Goal: Contribute content

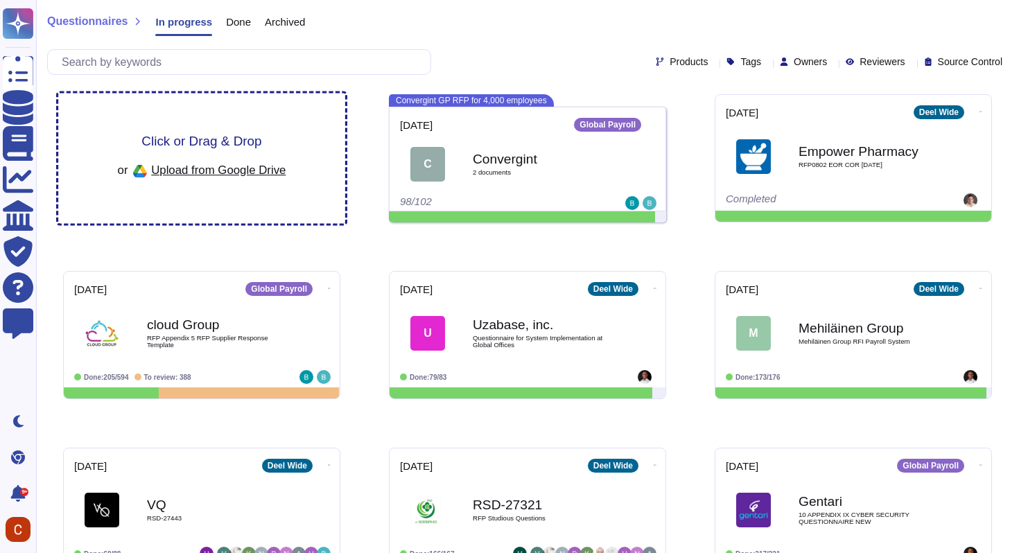
click at [272, 139] on div "Click or Drag & Drop or Upload from Google Drive" at bounding box center [202, 158] width 168 height 48
click at [253, 170] on span "Upload from Google Drive" at bounding box center [218, 170] width 134 height 12
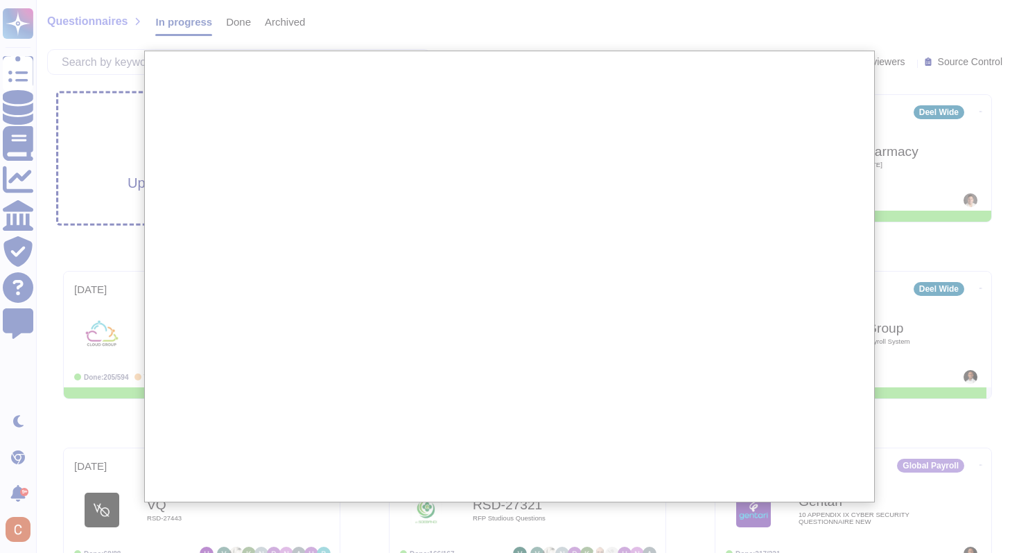
click at [76, 177] on div at bounding box center [509, 470] width 1019 height 941
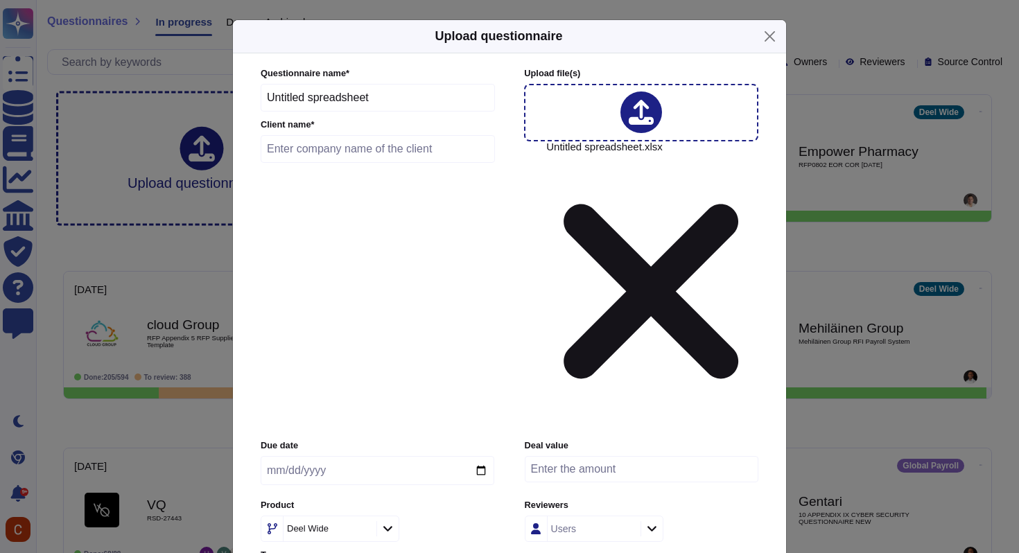
click at [415, 112] on input "Untitled spreadsheet" at bounding box center [378, 98] width 234 height 28
type input "Acme corp"
click at [397, 163] on input "text" at bounding box center [378, 149] width 234 height 28
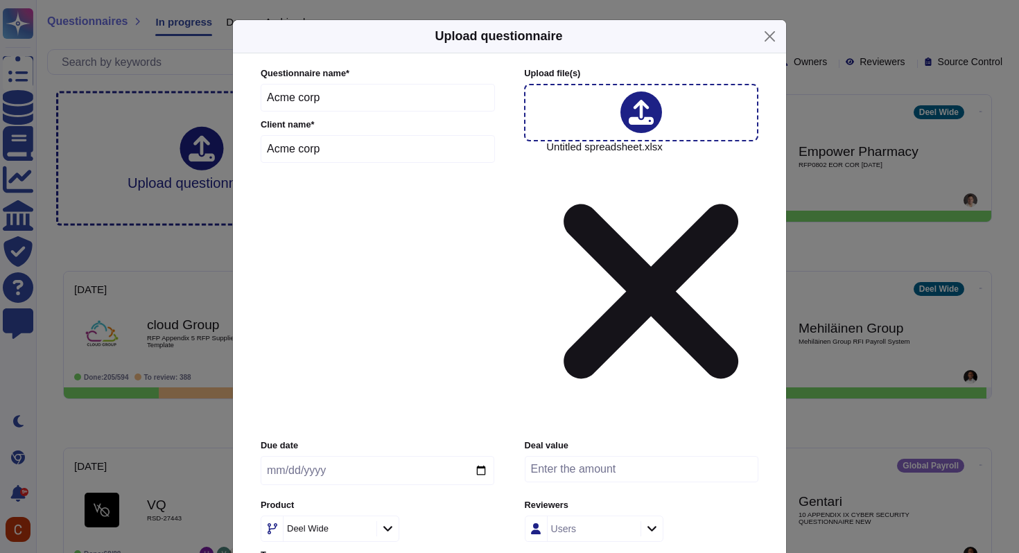
type input "Acme corp"
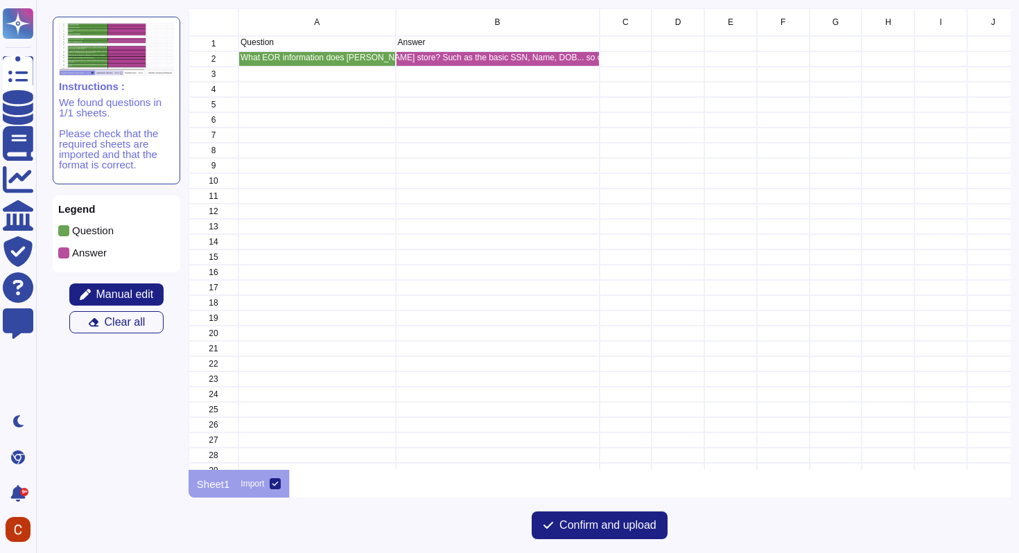
scroll to position [462, 822]
click at [556, 532] on button "Confirm and upload" at bounding box center [600, 526] width 136 height 28
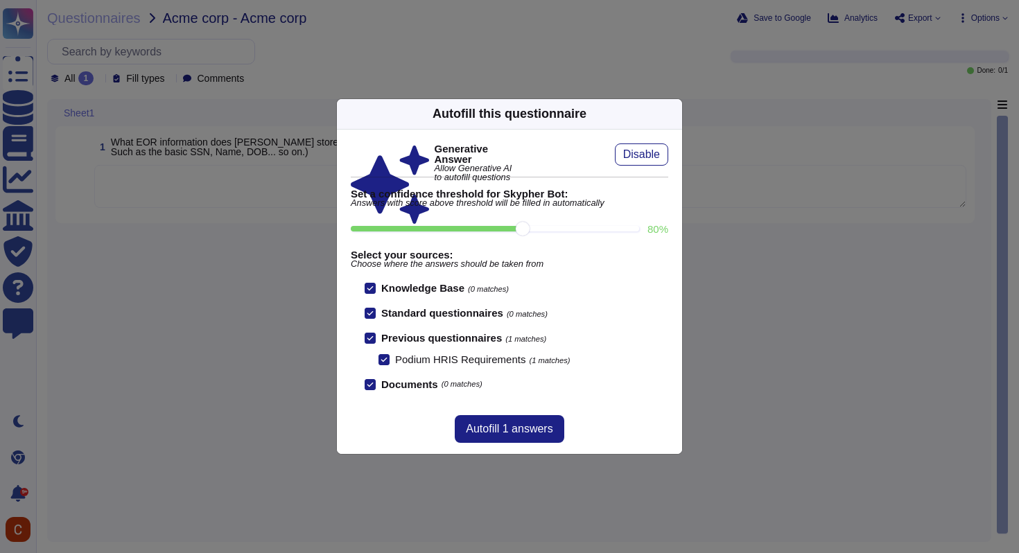
click at [696, 180] on icon at bounding box center [807, 291] width 222 height 222
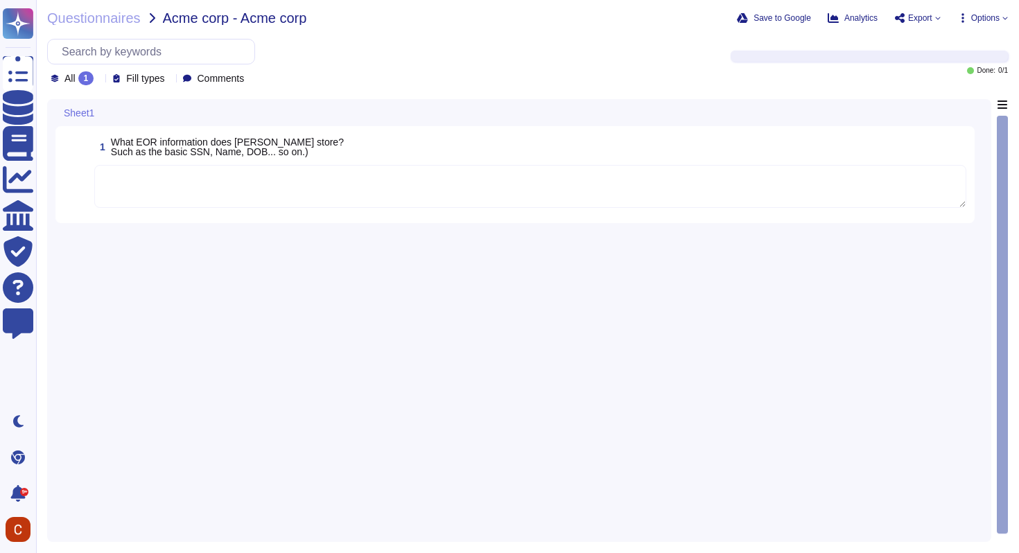
click at [358, 153] on div "1 What EOR information does Deel store? Such as the basic SSN, Name, DOB... so …" at bounding box center [530, 146] width 872 height 25
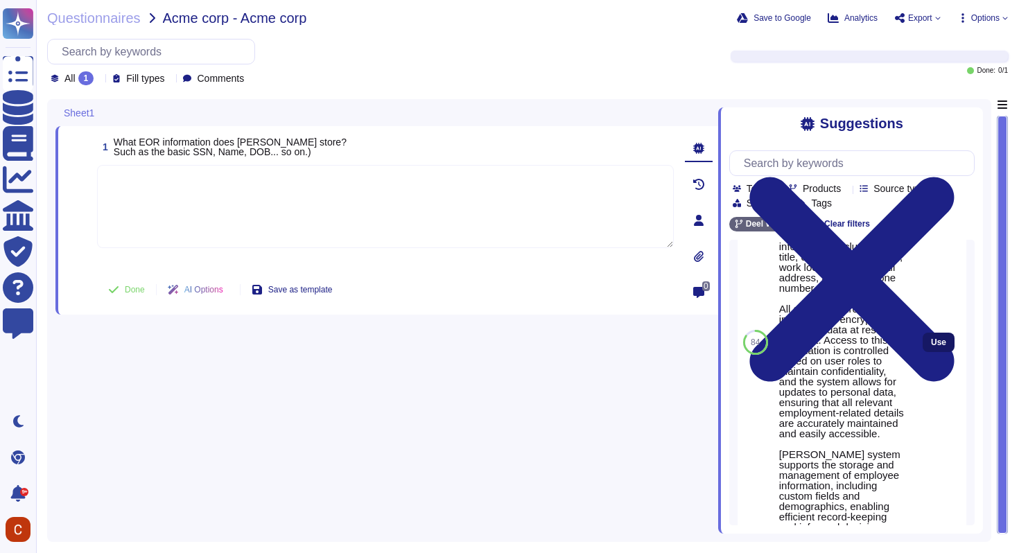
scroll to position [168, 0]
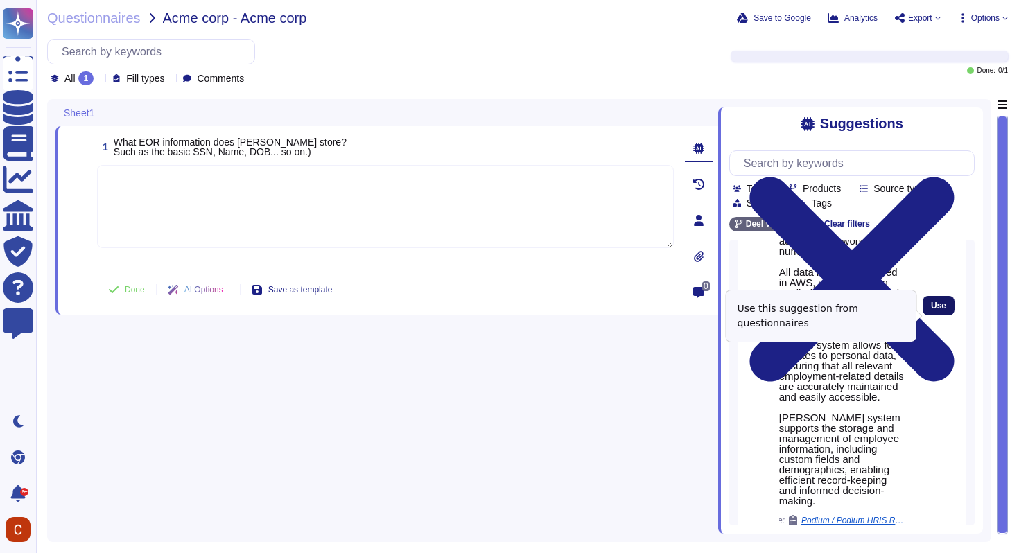
click at [941, 310] on span "Use" at bounding box center [938, 306] width 15 height 8
type textarea "Deel maintains comprehensive employee records that include personal and confide…"
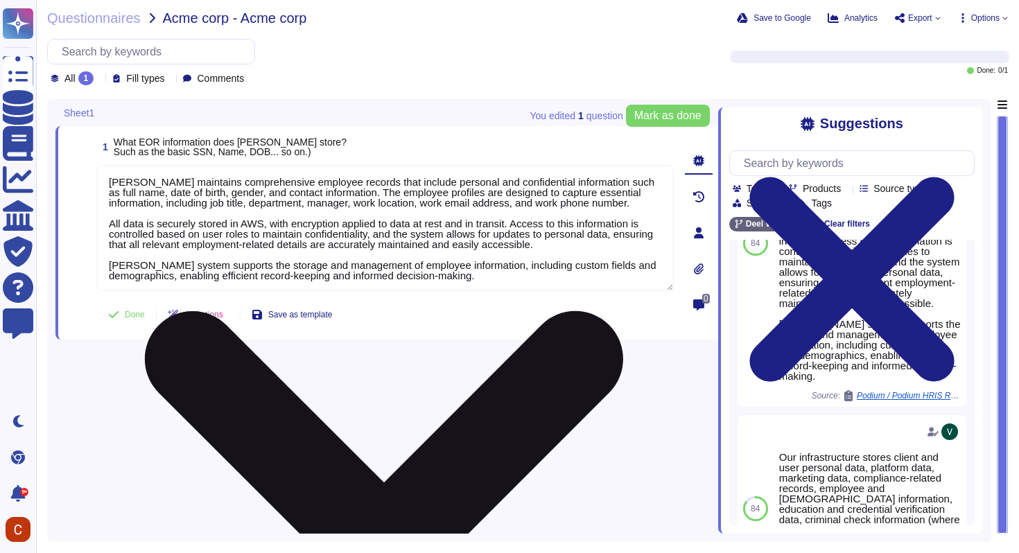
scroll to position [1, 0]
drag, startPoint x: 104, startPoint y: 179, endPoint x: 584, endPoint y: 286, distance: 491.5
click at [584, 286] on textarea "Deel maintains comprehensive employee records that include personal and confide…" at bounding box center [385, 228] width 577 height 126
